Goal: Obtain resource: Download file/media

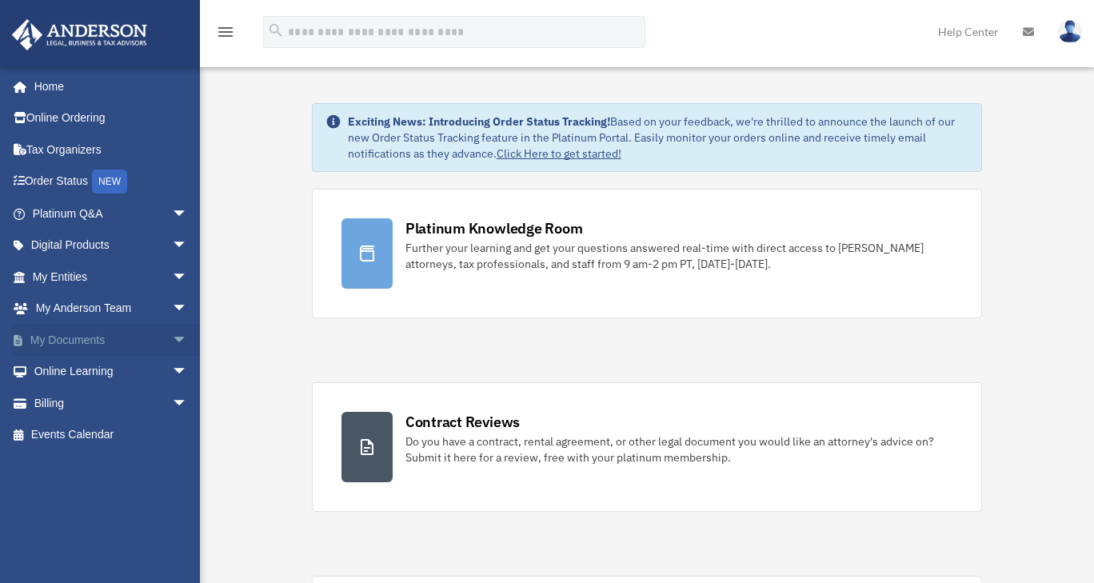
click at [172, 337] on span "arrow_drop_down" at bounding box center [188, 340] width 32 height 33
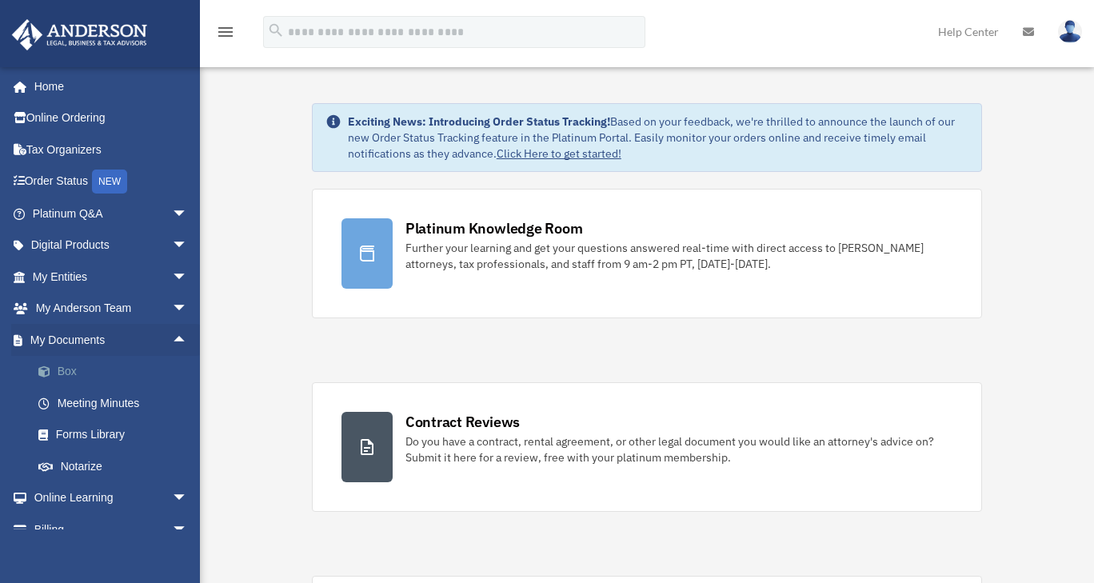
click at [55, 370] on span at bounding box center [52, 371] width 10 height 11
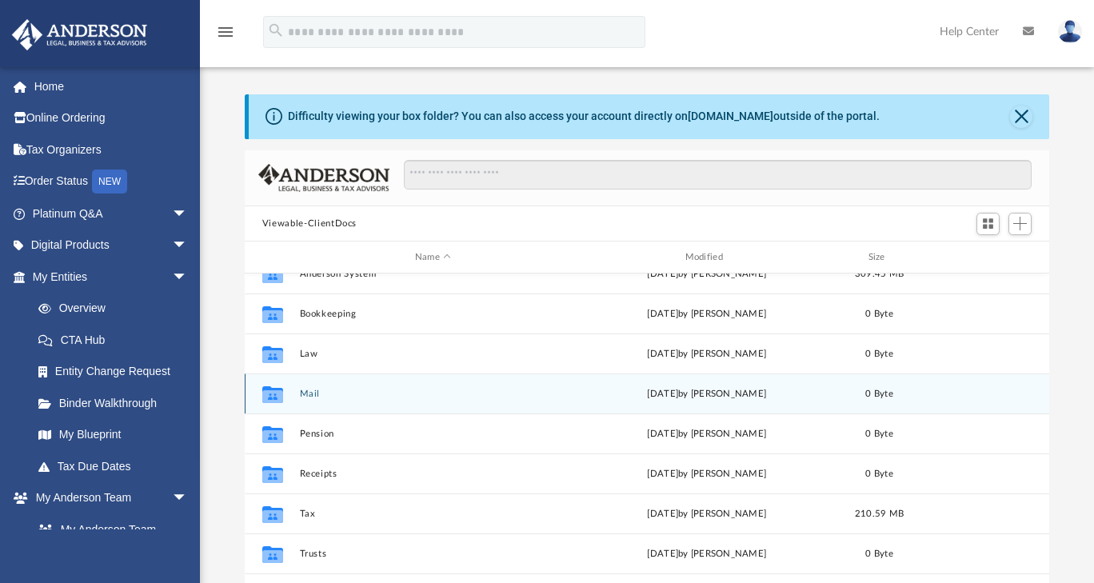
scroll to position [29, 0]
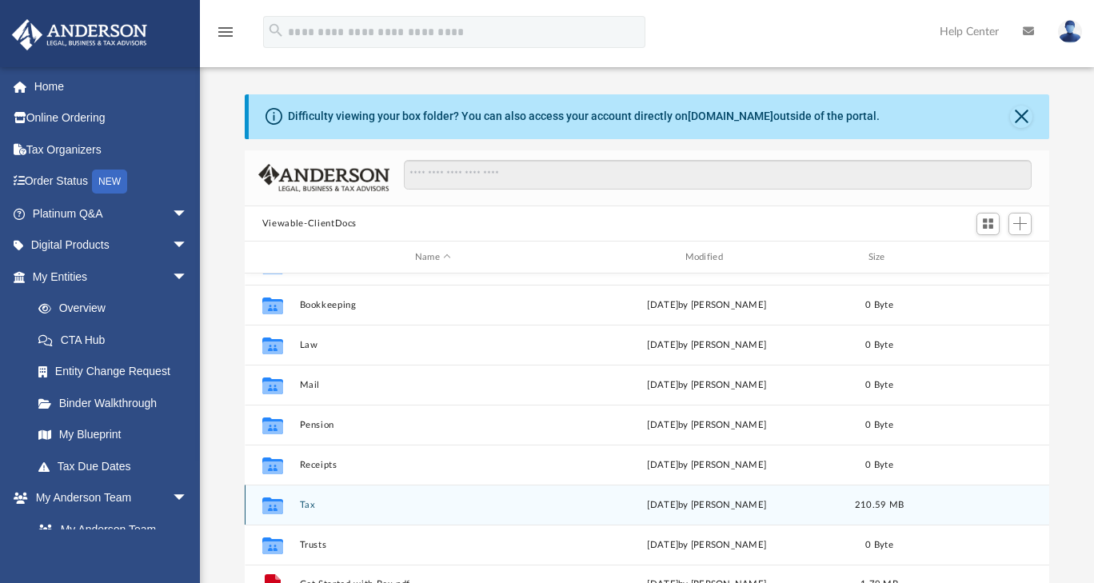
click at [384, 504] on button "Tax" at bounding box center [432, 505] width 267 height 10
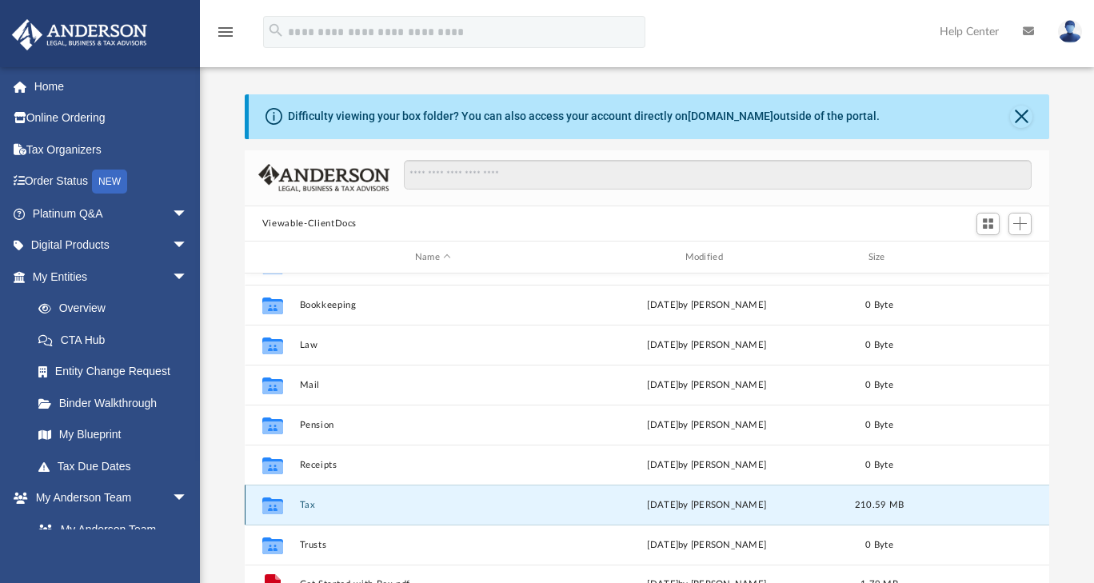
click at [384, 504] on button "Tax" at bounding box center [432, 505] width 267 height 10
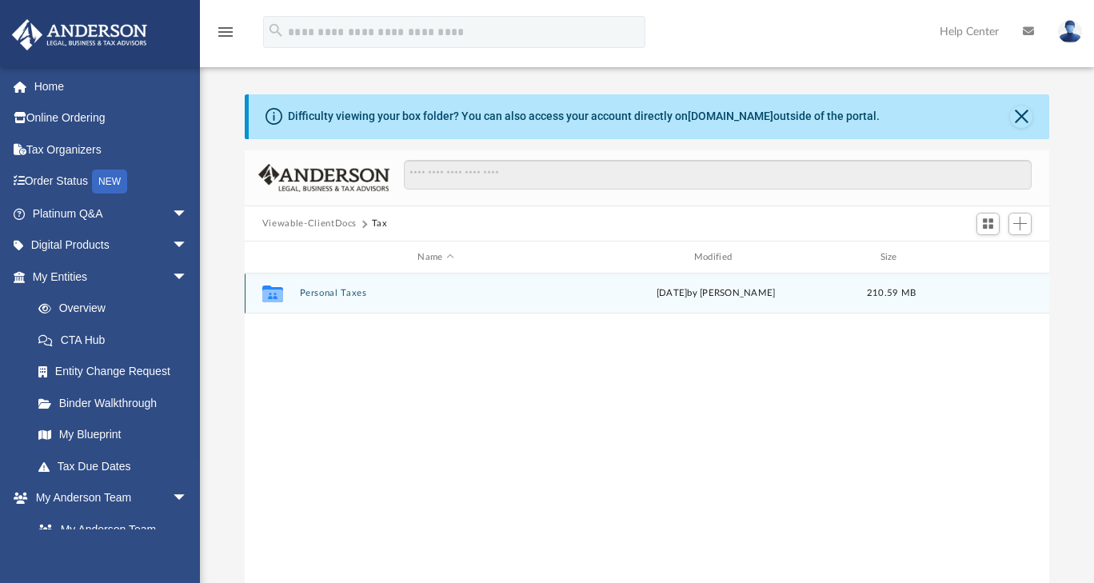
click at [391, 286] on div "Collaborated Folder Personal Taxes [DATE] by [PERSON_NAME] 210.59 MB" at bounding box center [647, 293] width 804 height 40
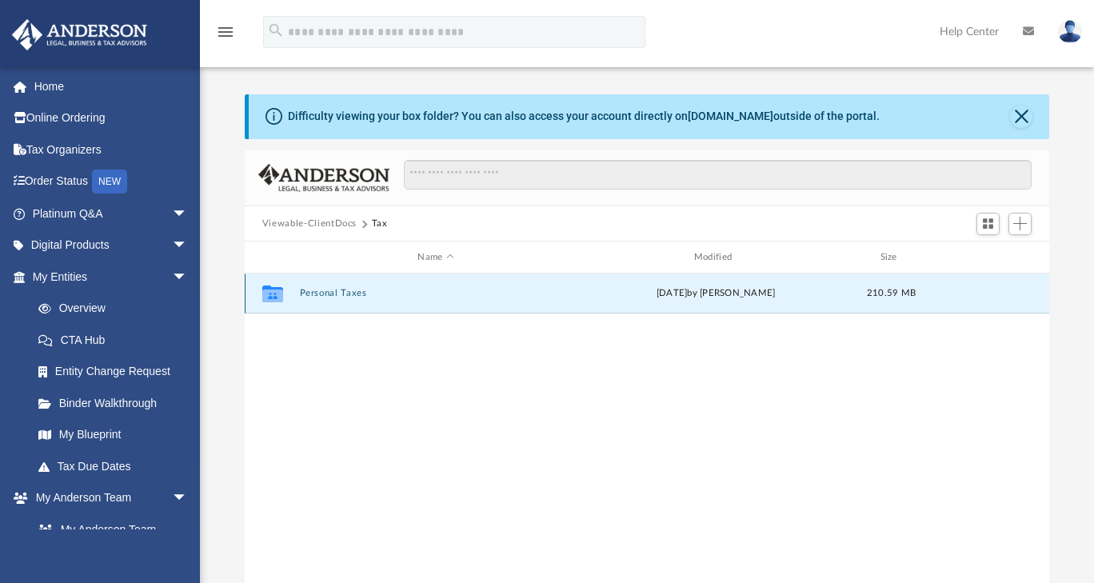
click at [391, 286] on div "Collaborated Folder Personal Taxes [DATE] by [PERSON_NAME] 210.59 MB" at bounding box center [647, 293] width 804 height 40
click at [357, 289] on button "Personal Taxes" at bounding box center [435, 294] width 273 height 10
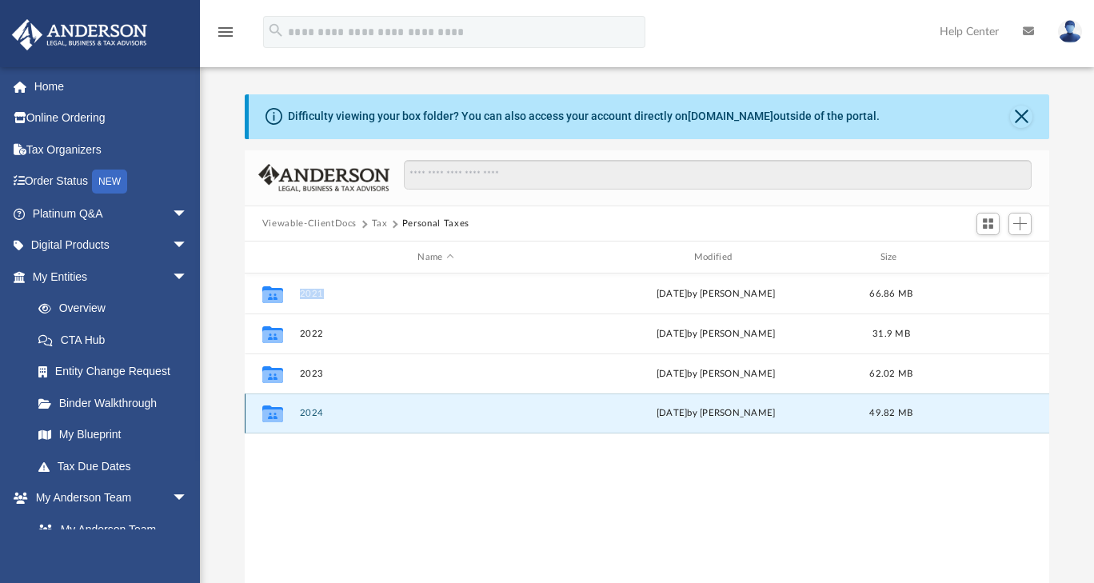
click at [391, 417] on button "2024" at bounding box center [435, 414] width 273 height 10
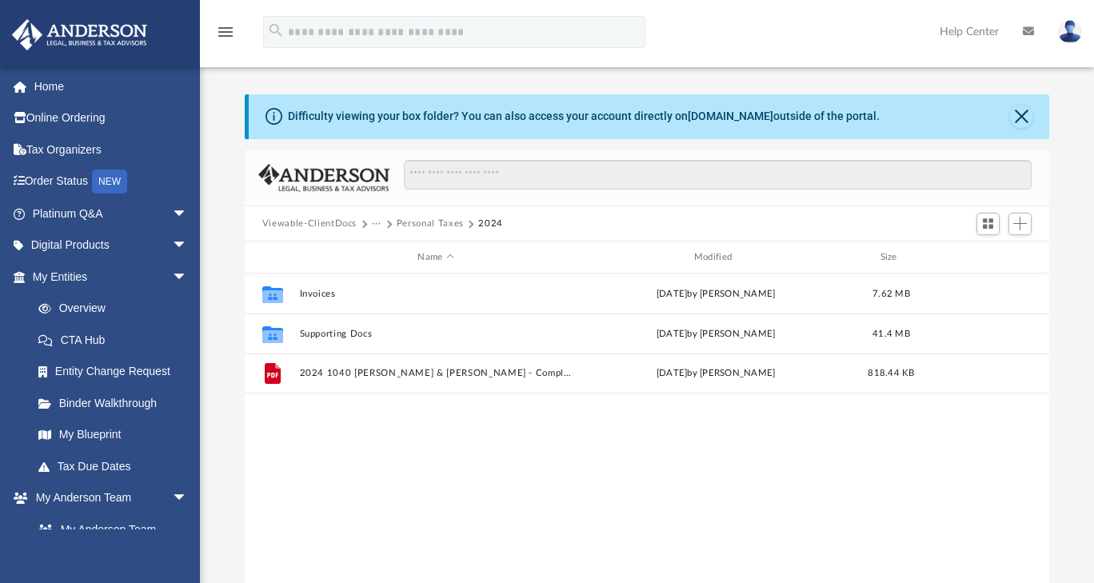
click at [407, 460] on div "Collaborated Folder Invoices [DATE] by [PERSON_NAME] 7.62 MB Collaborated Folde…" at bounding box center [647, 438] width 804 height 331
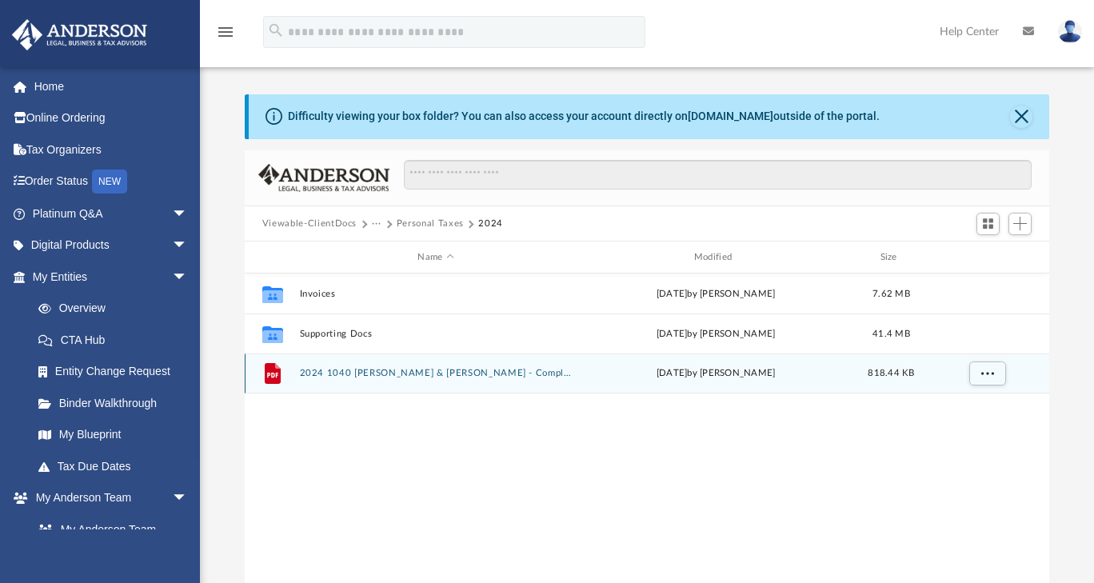
click at [454, 369] on button "2024 1040 [PERSON_NAME] & [PERSON_NAME] - Completed Copy.pdf" at bounding box center [435, 374] width 273 height 10
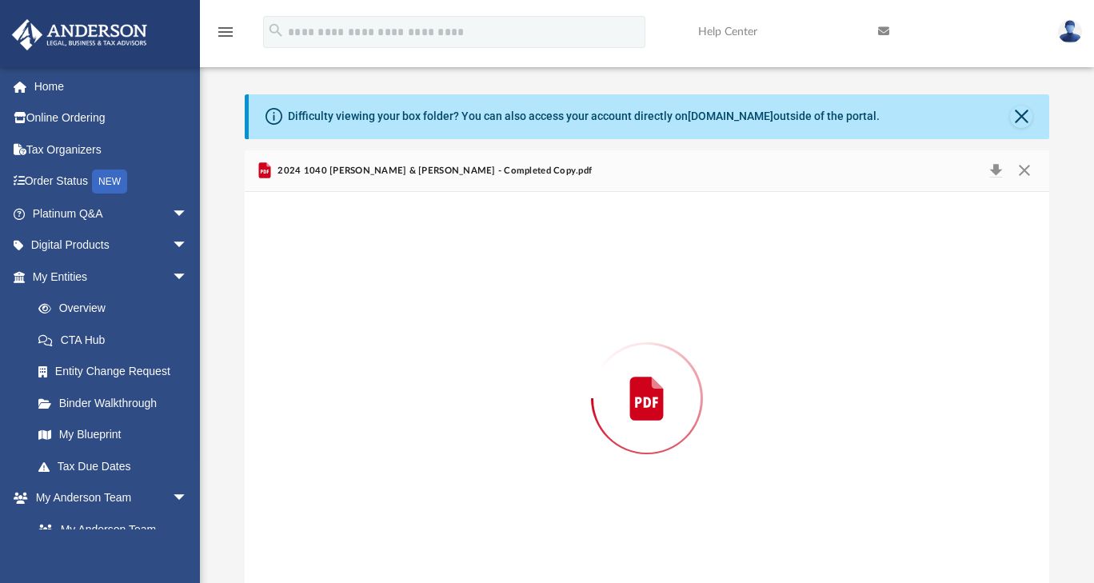
scroll to position [22, 0]
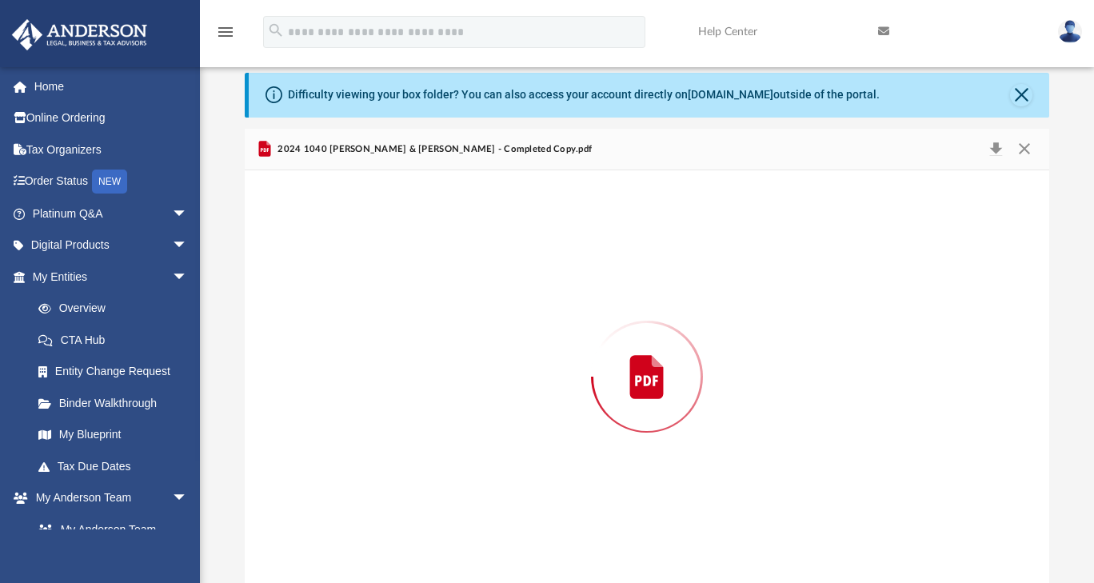
click at [454, 369] on div "Preview" at bounding box center [647, 376] width 804 height 413
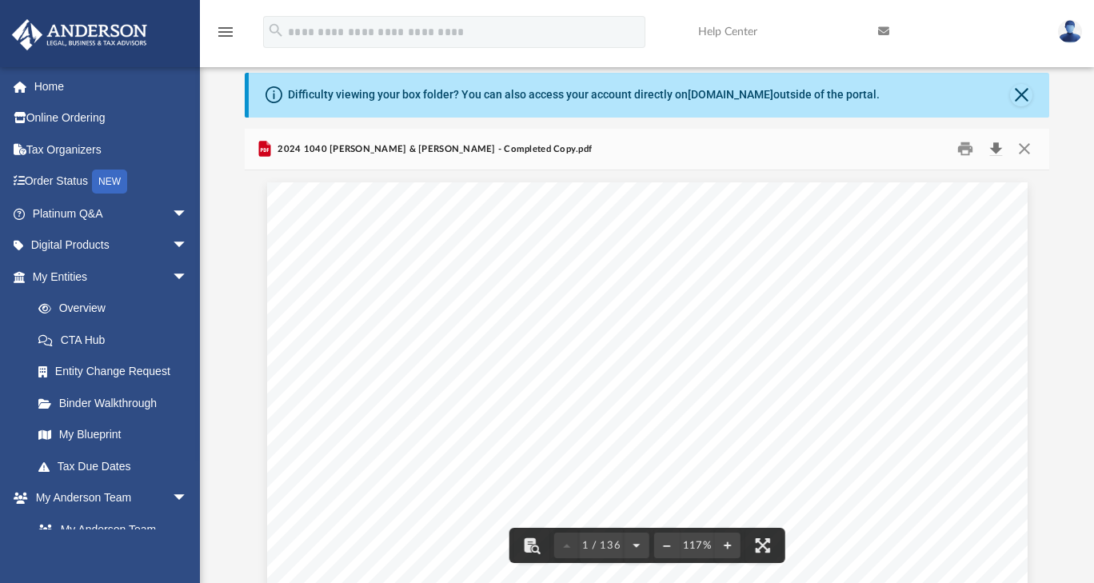
click at [1002, 145] on button "Download" at bounding box center [995, 149] width 29 height 25
